Goal: Information Seeking & Learning: Learn about a topic

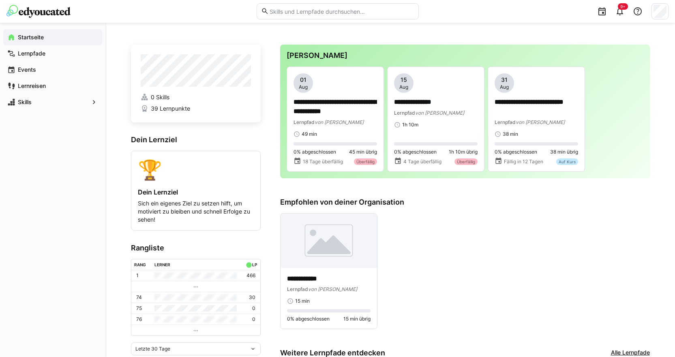
drag, startPoint x: 598, startPoint y: 0, endPoint x: 648, endPoint y: 56, distance: 75.8
click at [648, 56] on div "**********" at bounding box center [465, 112] width 370 height 134
click at [426, 103] on p "**********" at bounding box center [435, 102] width 83 height 9
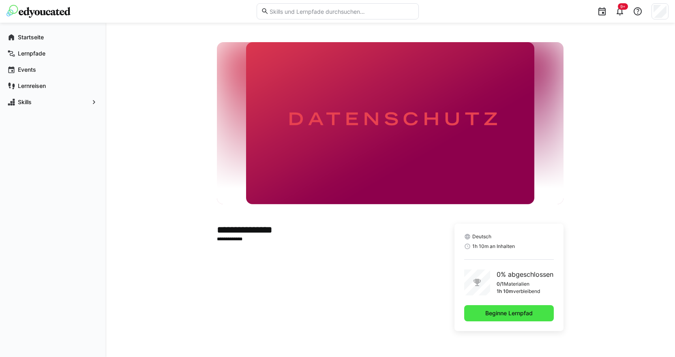
click at [508, 312] on span "Beginne Lernpfad" at bounding box center [509, 313] width 50 height 8
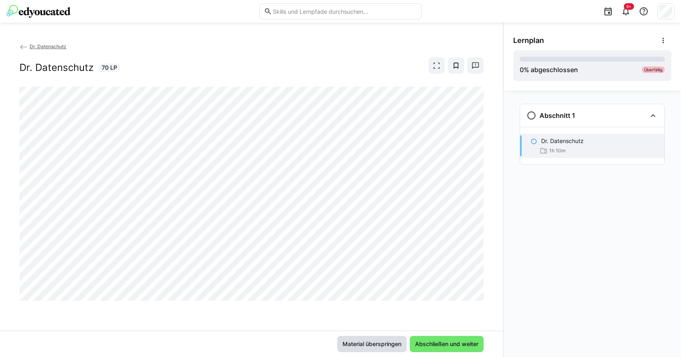
click at [358, 339] on span "Material überspringen" at bounding box center [371, 344] width 69 height 16
click at [358, 344] on span "Material überspringen" at bounding box center [371, 344] width 61 height 8
click at [377, 343] on span "Material überspringen" at bounding box center [371, 344] width 61 height 8
click at [403, 345] on span "Material überspringen" at bounding box center [371, 344] width 69 height 16
click at [398, 343] on span "Material überspringen" at bounding box center [371, 344] width 61 height 8
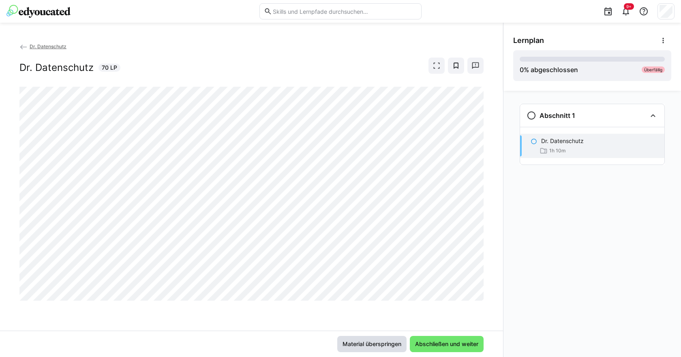
click at [398, 342] on span "Material überspringen" at bounding box center [371, 344] width 61 height 8
click at [390, 343] on span "Material überspringen" at bounding box center [371, 344] width 61 height 8
click at [389, 344] on span "Material überspringen" at bounding box center [371, 344] width 61 height 8
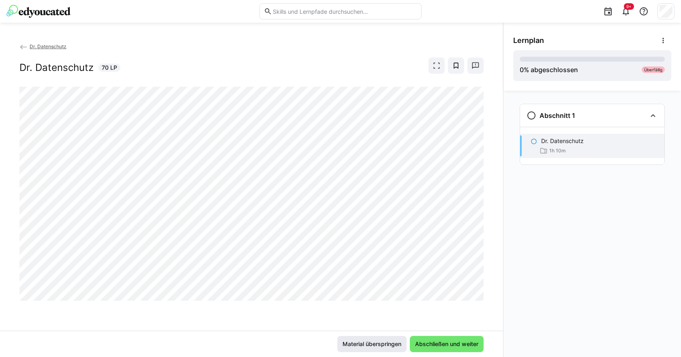
click at [389, 344] on span "Material überspringen" at bounding box center [371, 344] width 61 height 8
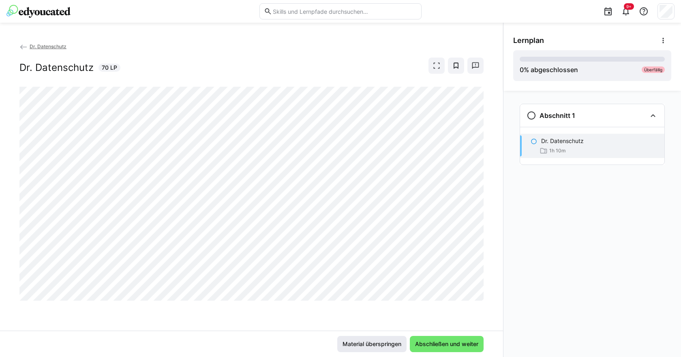
click at [389, 344] on span "Material überspringen" at bounding box center [371, 344] width 61 height 8
click at [391, 344] on span "Material überspringen" at bounding box center [371, 344] width 61 height 8
click at [371, 342] on span "Material überspringen" at bounding box center [371, 344] width 61 height 8
click at [378, 344] on span "Material überspringen" at bounding box center [371, 344] width 61 height 8
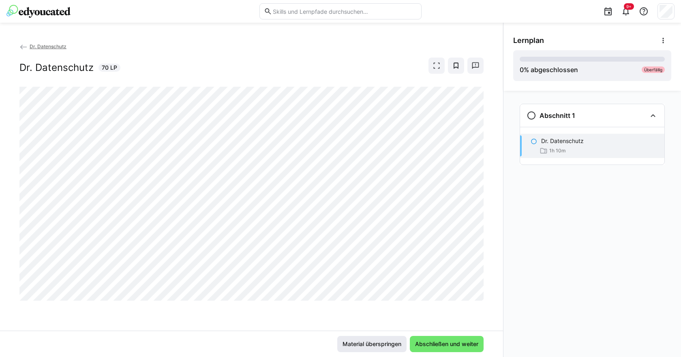
click at [378, 344] on span "Material überspringen" at bounding box center [371, 344] width 61 height 8
click at [378, 346] on span "Material überspringen" at bounding box center [371, 344] width 61 height 8
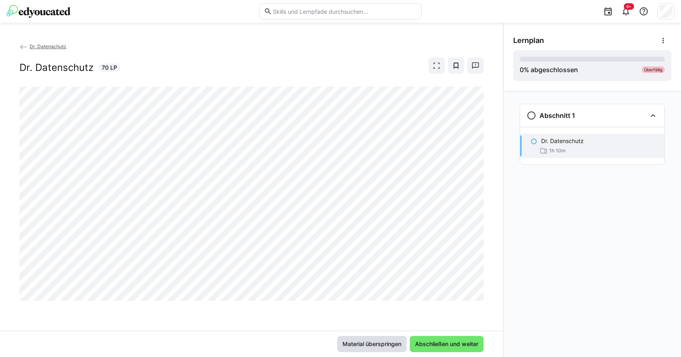
click at [378, 346] on span "Material überspringen" at bounding box center [371, 344] width 61 height 8
click at [378, 345] on span "Material überspringen" at bounding box center [371, 344] width 61 height 8
click at [377, 345] on span "Material überspringen" at bounding box center [371, 344] width 61 height 8
click at [446, 342] on span "Abschließen und weiter" at bounding box center [447, 344] width 66 height 8
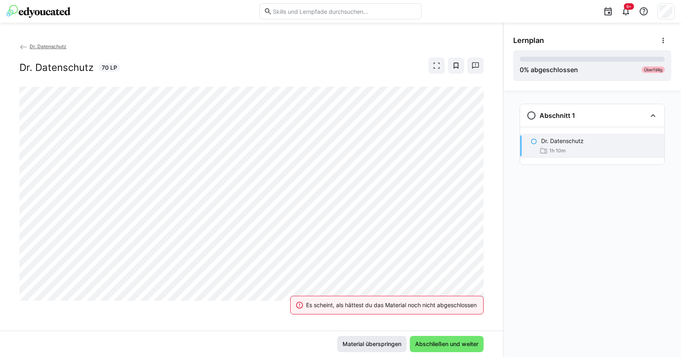
click at [363, 344] on span "Material überspringen" at bounding box center [371, 344] width 61 height 8
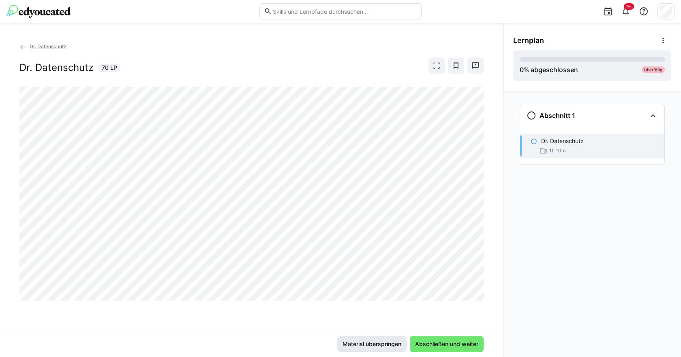
click at [363, 344] on span "Material überspringen" at bounding box center [371, 344] width 61 height 8
click at [432, 64] on eds-icon at bounding box center [436, 66] width 8 height 8
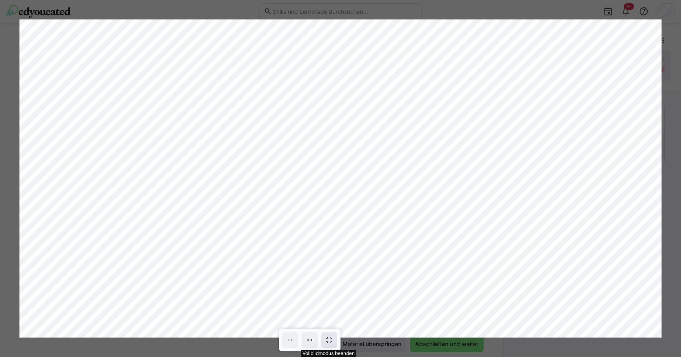
click at [329, 338] on eds-icon at bounding box center [329, 340] width 8 height 8
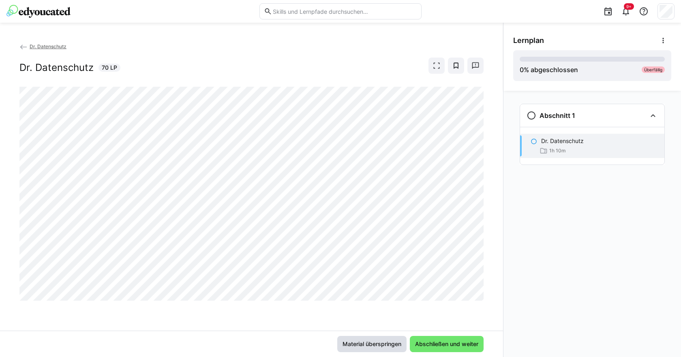
click at [387, 343] on span "Material überspringen" at bounding box center [371, 344] width 61 height 8
click at [382, 343] on span "Material überspringen" at bounding box center [371, 344] width 61 height 8
click at [382, 344] on span "Material überspringen" at bounding box center [371, 344] width 61 height 8
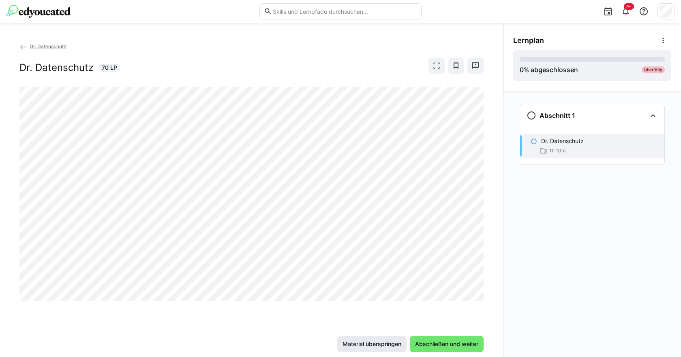
click at [382, 344] on span "Material überspringen" at bounding box center [371, 344] width 61 height 8
click at [533, 144] on eds-icon at bounding box center [533, 141] width 6 height 6
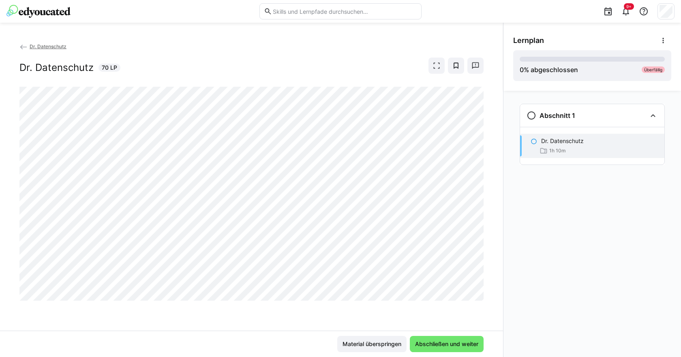
click at [533, 142] on eds-icon at bounding box center [533, 141] width 6 height 6
click at [592, 113] on div "Abschnitt 1" at bounding box center [586, 116] width 120 height 10
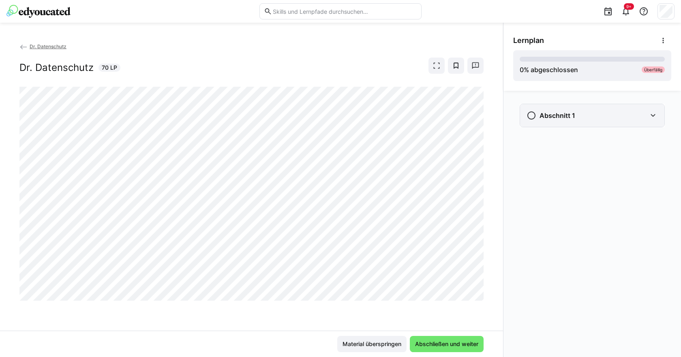
click at [571, 113] on h3 "Abschnitt 1" at bounding box center [557, 115] width 36 height 8
click at [532, 115] on eds-icon at bounding box center [531, 116] width 10 height 10
click at [543, 116] on h3 "Abschnitt 1" at bounding box center [557, 115] width 36 height 8
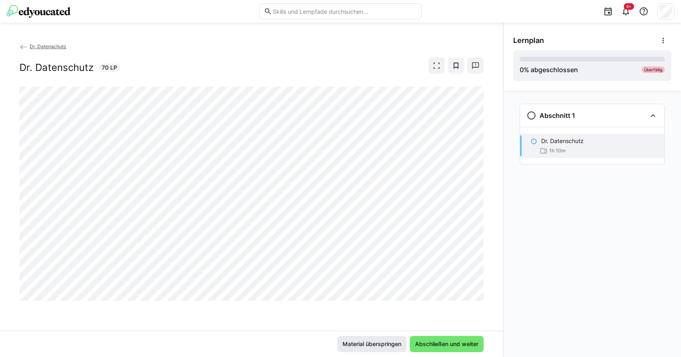
click at [363, 340] on span "Material überspringen" at bounding box center [371, 344] width 69 height 16
click at [368, 344] on span "Material überspringen" at bounding box center [371, 344] width 61 height 8
click at [435, 345] on span "Abschließen und weiter" at bounding box center [447, 344] width 66 height 8
click at [448, 345] on span "Abschließen und weiter" at bounding box center [447, 344] width 66 height 8
click at [377, 343] on span "Material überspringen" at bounding box center [371, 344] width 61 height 8
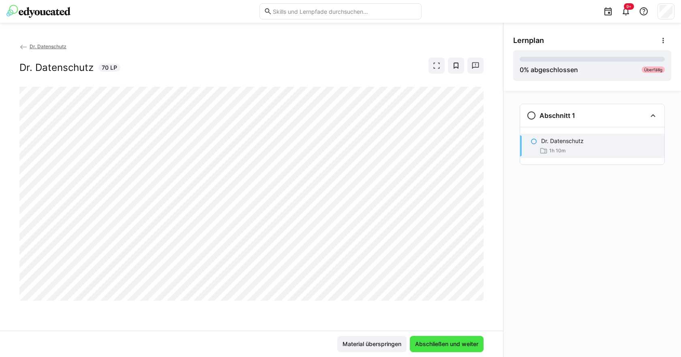
click at [451, 343] on span "Abschließen und weiter" at bounding box center [447, 344] width 66 height 8
click at [457, 344] on span "Abschließen und weiter" at bounding box center [447, 344] width 66 height 8
click at [440, 337] on span "Abschließen und weiter" at bounding box center [447, 344] width 74 height 16
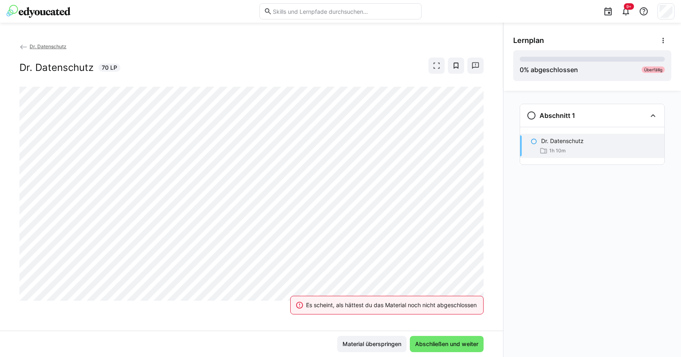
click at [435, 335] on div "Es scheint, als hättest du das Material noch nicht abgeschlossen Material übers…" at bounding box center [251, 344] width 503 height 26
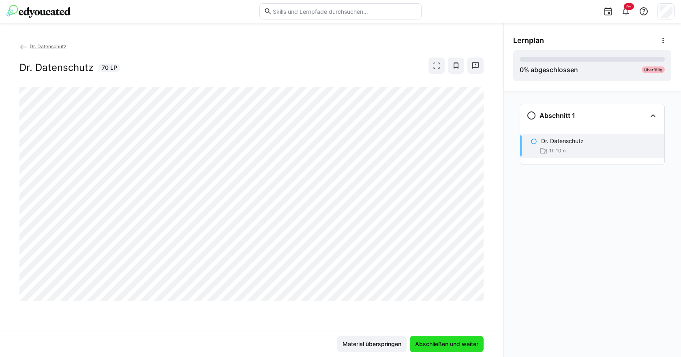
click at [442, 338] on span "Abschließen und weiter" at bounding box center [447, 344] width 74 height 16
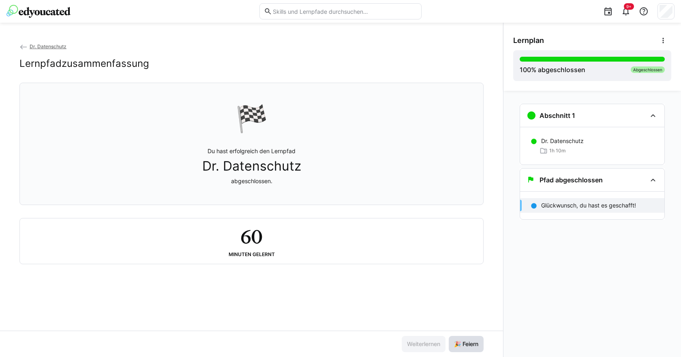
click at [465, 339] on span "🎉 Feiern" at bounding box center [466, 344] width 35 height 16
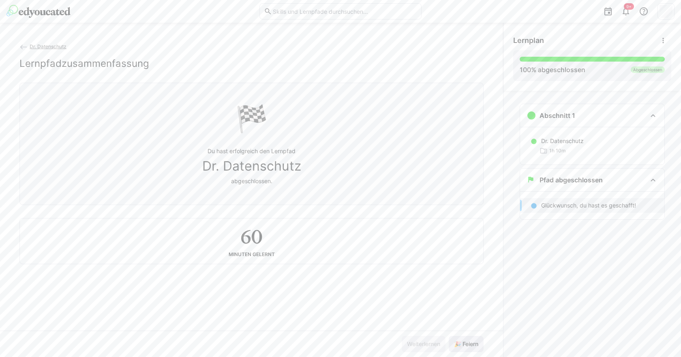
click at [465, 339] on span "🎉 Feiern" at bounding box center [466, 344] width 35 height 16
click at [464, 339] on span "🎉 Feiern" at bounding box center [466, 344] width 35 height 16
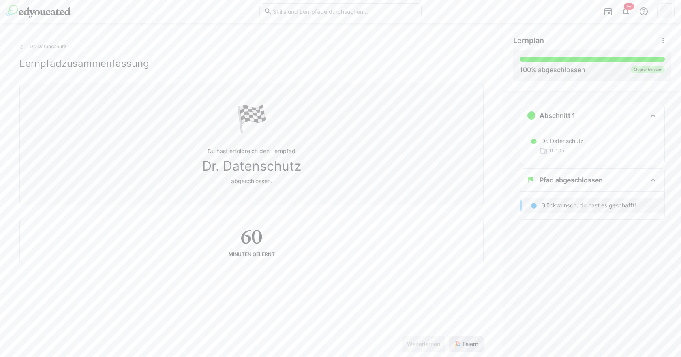
click at [464, 339] on span "🎉 Feiern" at bounding box center [466, 344] width 35 height 16
click at [463, 338] on span "🎉 Feiern" at bounding box center [466, 344] width 35 height 16
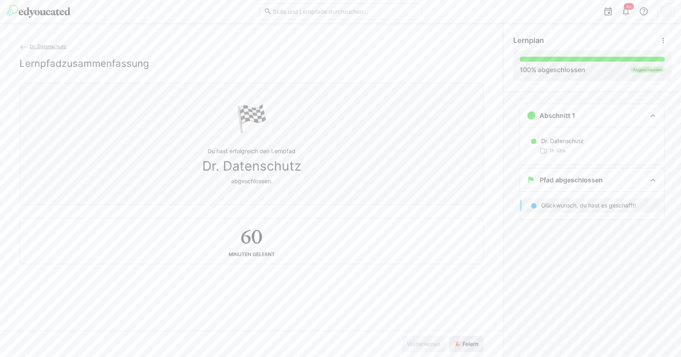
click at [463, 338] on span "🎉 Feiern" at bounding box center [466, 344] width 35 height 16
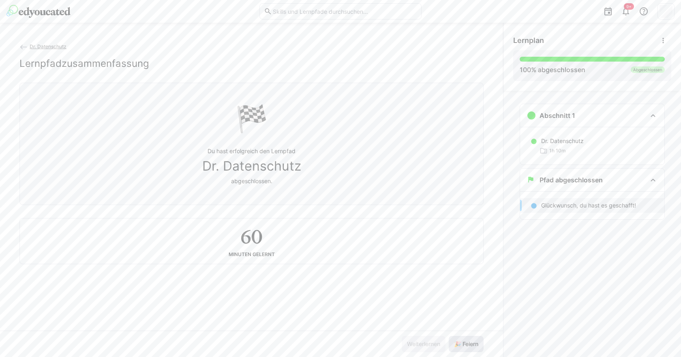
click at [463, 338] on span "🎉 Feiern" at bounding box center [466, 344] width 35 height 16
click at [22, 46] on eds-icon at bounding box center [23, 47] width 8 height 8
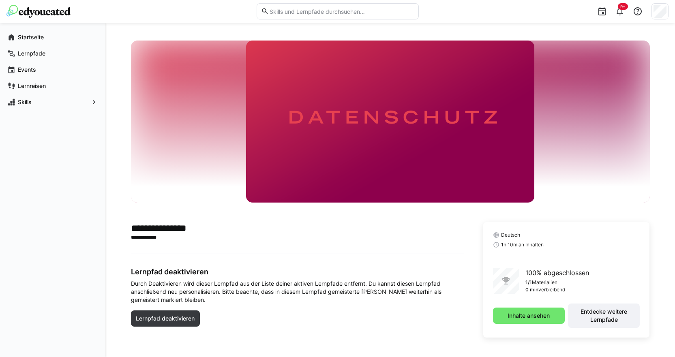
scroll to position [0, 0]
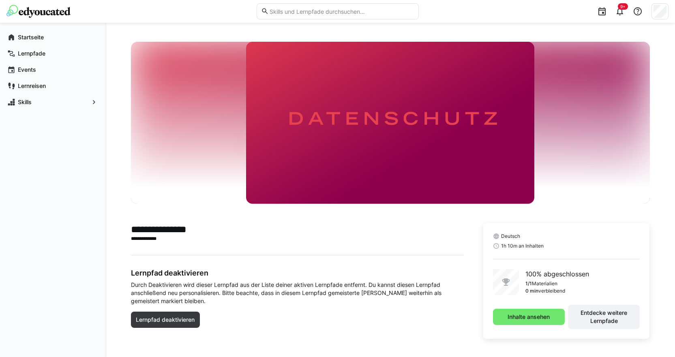
drag, startPoint x: 256, startPoint y: 205, endPoint x: 251, endPoint y: 199, distance: 7.2
click at [51, 36] on span "Startseite" at bounding box center [57, 37] width 81 height 8
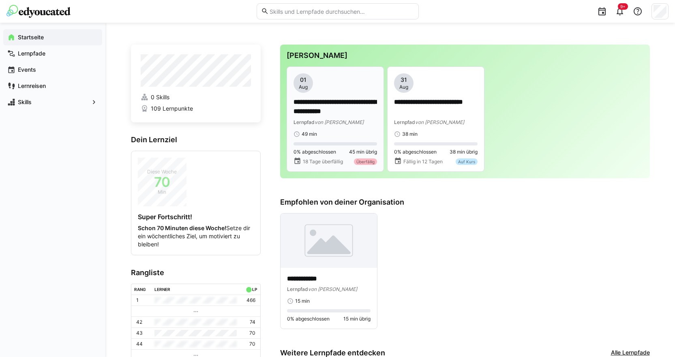
click at [336, 103] on p "**********" at bounding box center [334, 107] width 83 height 19
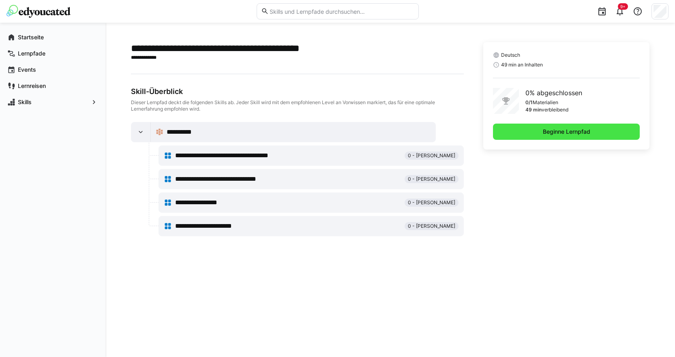
click at [551, 133] on span "Beginne Lernpfad" at bounding box center [566, 132] width 50 height 8
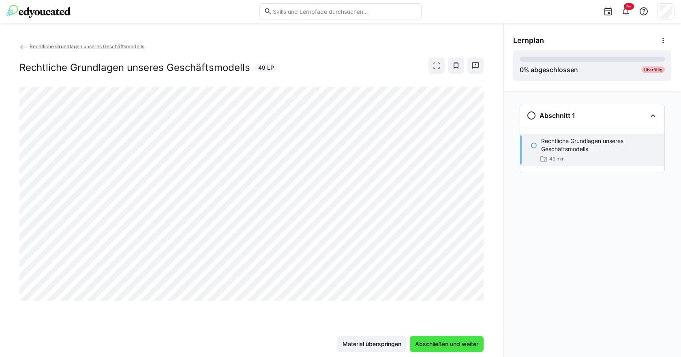
click at [432, 344] on span "Abschließen und weiter" at bounding box center [447, 344] width 66 height 8
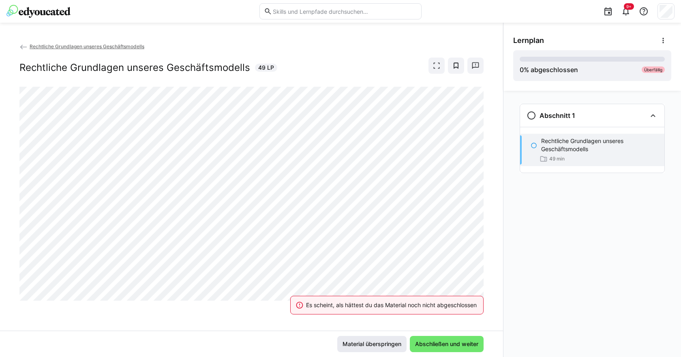
click at [394, 340] on span "Material überspringen" at bounding box center [371, 344] width 61 height 8
click at [394, 341] on span "Material überspringen" at bounding box center [371, 344] width 61 height 8
click at [393, 341] on span "Material überspringen" at bounding box center [371, 344] width 61 height 8
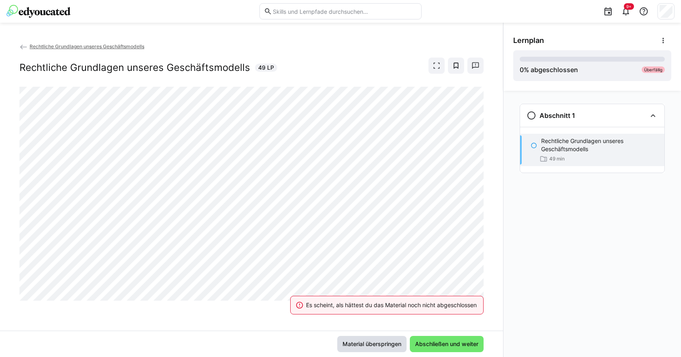
click at [393, 341] on span "Material überspringen" at bounding box center [371, 344] width 61 height 8
drag, startPoint x: 393, startPoint y: 341, endPoint x: 379, endPoint y: 325, distance: 21.5
click at [379, 325] on app-classroom-main-layout "Rechtliche Grundlagen unseres Geschäftsmodells Rechtliche Grundlagen unseres Ge…" at bounding box center [251, 199] width 503 height 315
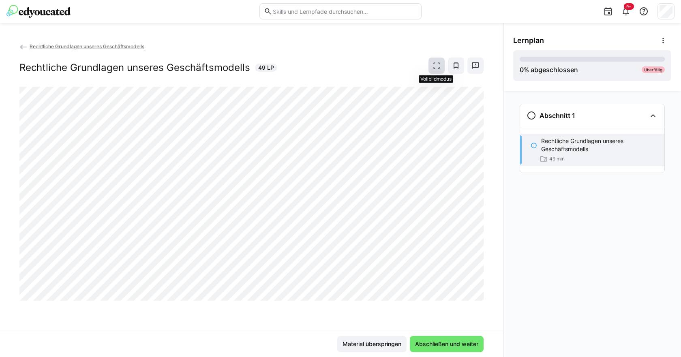
click at [431, 66] on span at bounding box center [436, 66] width 16 height 16
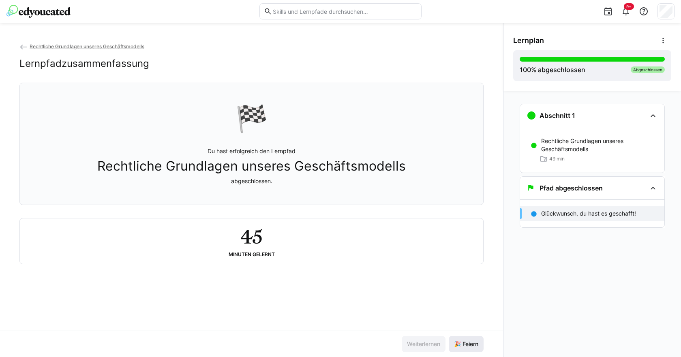
click at [471, 340] on span "🎉 Feiern" at bounding box center [466, 344] width 35 height 16
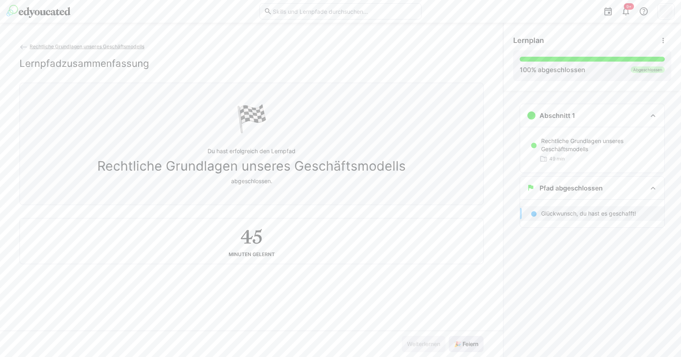
click at [471, 340] on span "🎉 Feiern" at bounding box center [466, 344] width 35 height 16
click at [471, 340] on span "🎉 Feiern" at bounding box center [466, 344] width 27 height 8
click at [470, 339] on span "🎉 Feiern" at bounding box center [466, 344] width 35 height 16
click at [470, 338] on span "🎉 Feiern" at bounding box center [466, 344] width 35 height 16
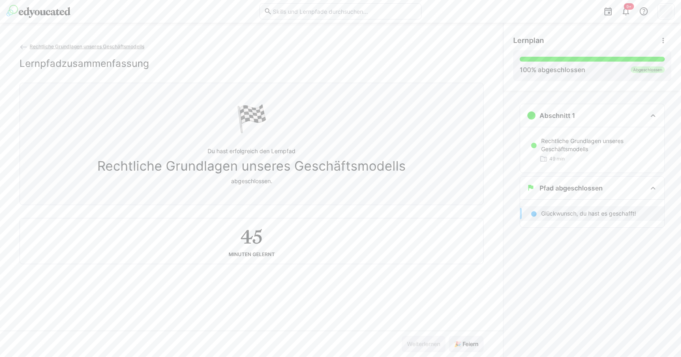
click at [470, 335] on div "Weiterlernen 🎉 Feiern" at bounding box center [251, 344] width 503 height 26
click at [469, 334] on div "Weiterlernen 🎉 Feiern" at bounding box center [251, 344] width 503 height 26
click at [468, 334] on div "Weiterlernen 🎉 Feiern" at bounding box center [251, 344] width 503 height 26
click at [469, 336] on div "Weiterlernen 🎉 Feiern" at bounding box center [251, 344] width 503 height 26
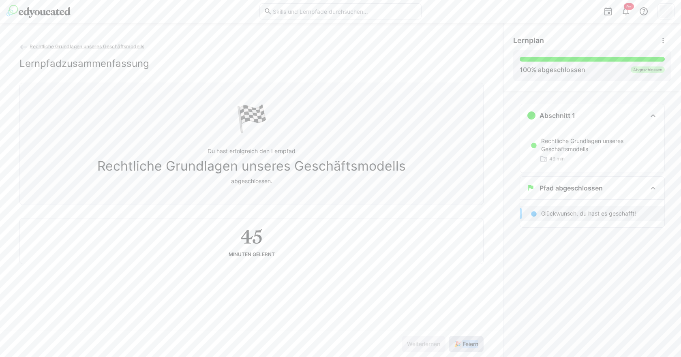
click at [469, 337] on span "🎉 Feiern" at bounding box center [466, 344] width 35 height 16
click at [468, 343] on span "🎉 Feiern" at bounding box center [466, 344] width 27 height 8
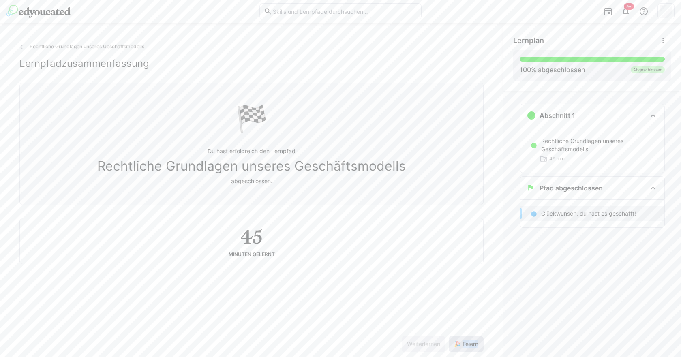
click at [468, 343] on span "🎉 Feiern" at bounding box center [466, 344] width 27 height 8
click at [468, 342] on span "🎉 Feiern" at bounding box center [466, 344] width 27 height 8
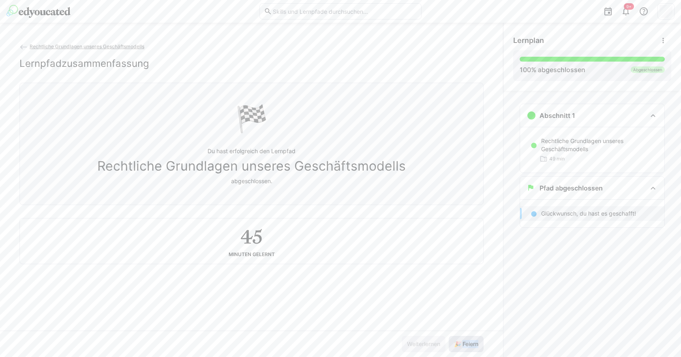
click at [468, 342] on span "🎉 Feiern" at bounding box center [466, 344] width 27 height 8
click at [468, 341] on span "🎉 Feiern" at bounding box center [466, 344] width 27 height 8
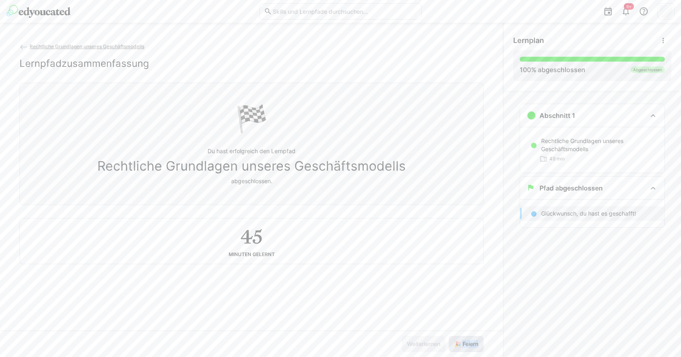
click at [469, 340] on span "🎉 Feiern" at bounding box center [466, 344] width 27 height 8
click at [469, 341] on span "🎉 Feiern" at bounding box center [466, 344] width 27 height 8
click at [468, 341] on span "🎉 Feiern" at bounding box center [466, 344] width 27 height 8
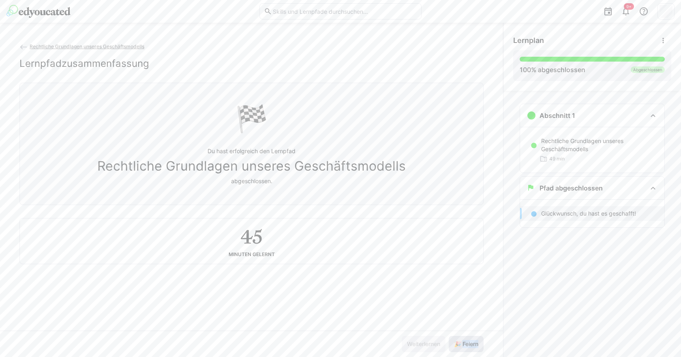
click at [468, 342] on span "🎉 Feiern" at bounding box center [466, 344] width 27 height 8
click at [467, 343] on span "🎉 Feiern" at bounding box center [466, 344] width 27 height 8
drag, startPoint x: 467, startPoint y: 343, endPoint x: 475, endPoint y: 321, distance: 24.1
click at [468, 340] on span "🎉 Feiern" at bounding box center [466, 344] width 27 height 8
click at [35, 51] on app-back-navigation "Rechtliche Grundlagen unseres Geschäftsmodells" at bounding box center [251, 46] width 464 height 9
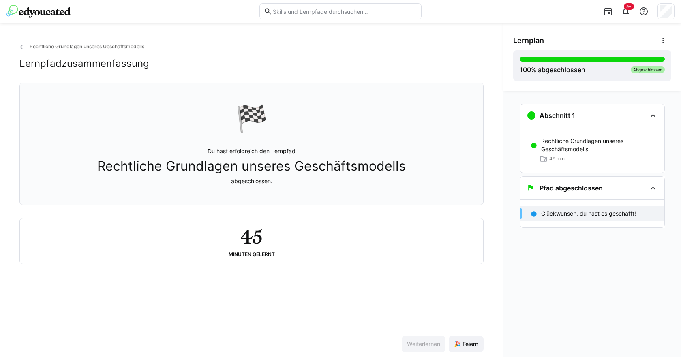
click at [22, 49] on eds-icon at bounding box center [23, 47] width 8 height 8
